Goal: Find specific page/section: Find specific page/section

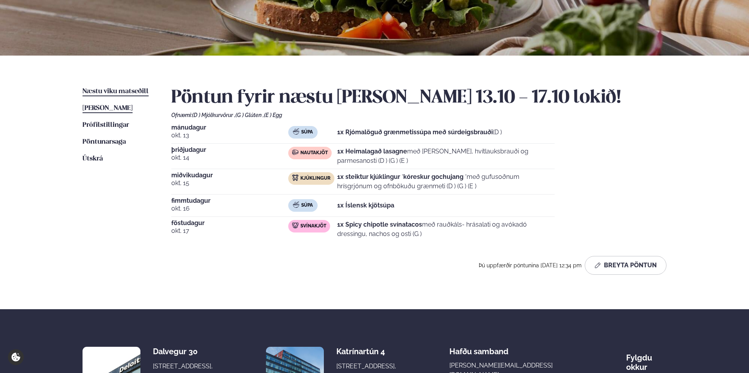
click at [122, 105] on span "[PERSON_NAME]" at bounding box center [107, 108] width 50 height 7
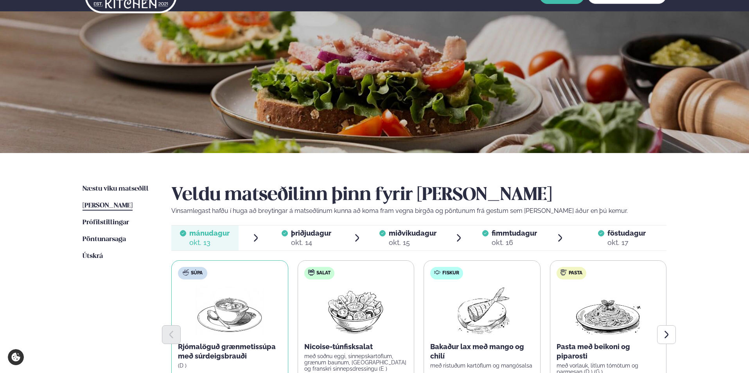
scroll to position [39, 0]
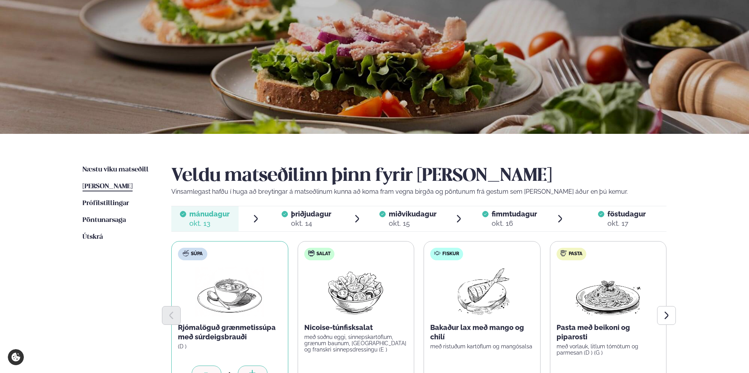
click at [97, 186] on span "[PERSON_NAME]" at bounding box center [107, 186] width 50 height 7
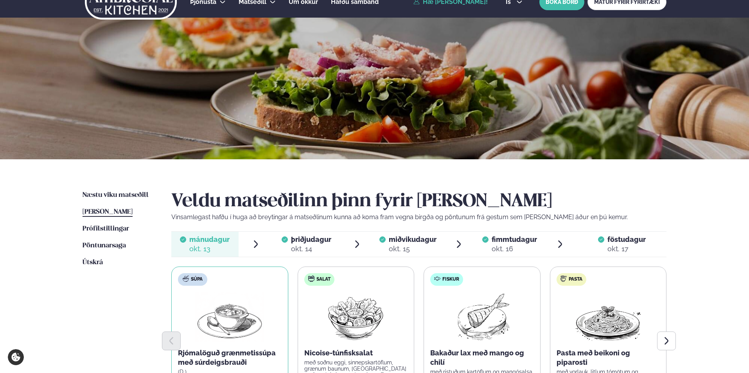
scroll to position [0, 0]
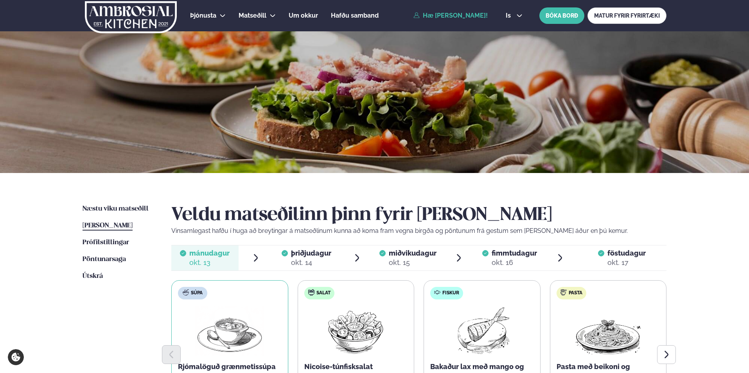
click at [473, 14] on link "Hæ [PERSON_NAME]!" at bounding box center [450, 15] width 74 height 7
click at [504, 15] on button "is" at bounding box center [513, 16] width 29 height 6
click at [482, 114] on div at bounding box center [374, 101] width 749 height 141
click at [447, 104] on div at bounding box center [374, 101] width 749 height 141
click at [118, 205] on span "Næstu viku matseðill" at bounding box center [115, 208] width 66 height 7
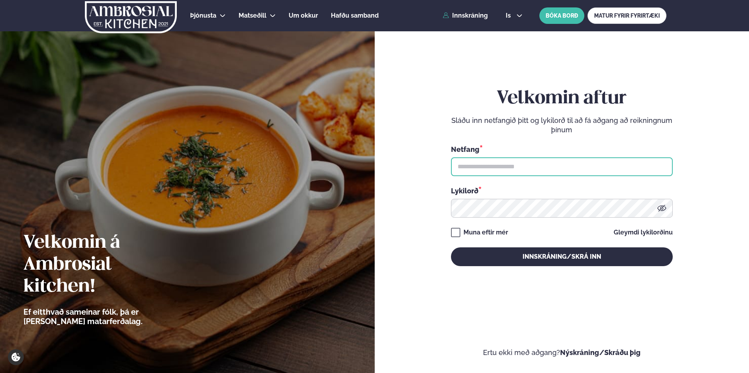
type input "**********"
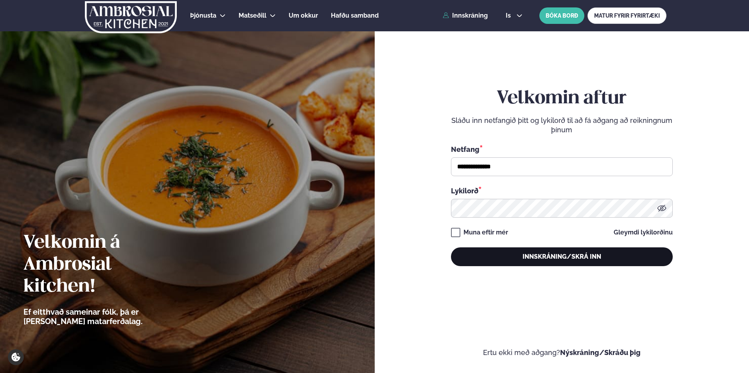
click at [581, 247] on button "Innskráning/Skrá inn" at bounding box center [562, 256] width 222 height 19
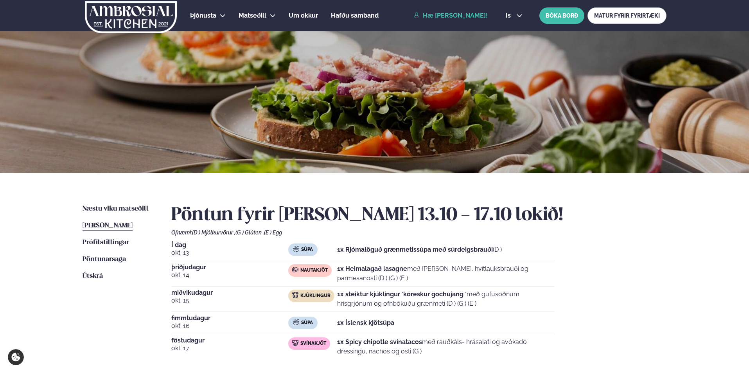
scroll to position [39, 0]
